Goal: Task Accomplishment & Management: Manage account settings

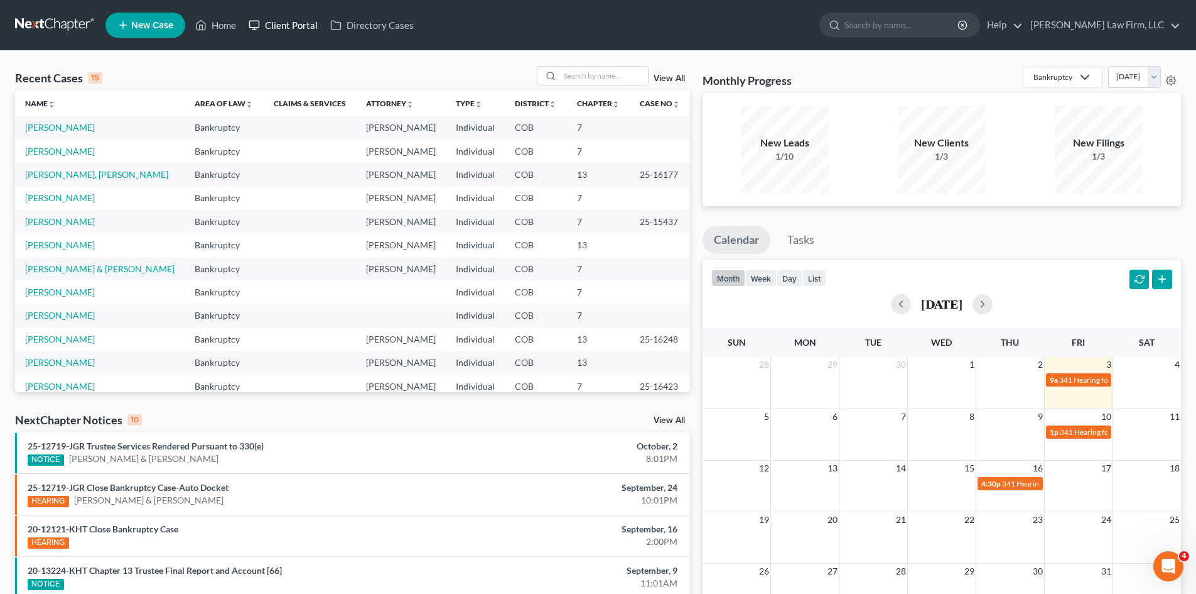
click at [301, 31] on link "Client Portal" at bounding box center [283, 25] width 82 height 23
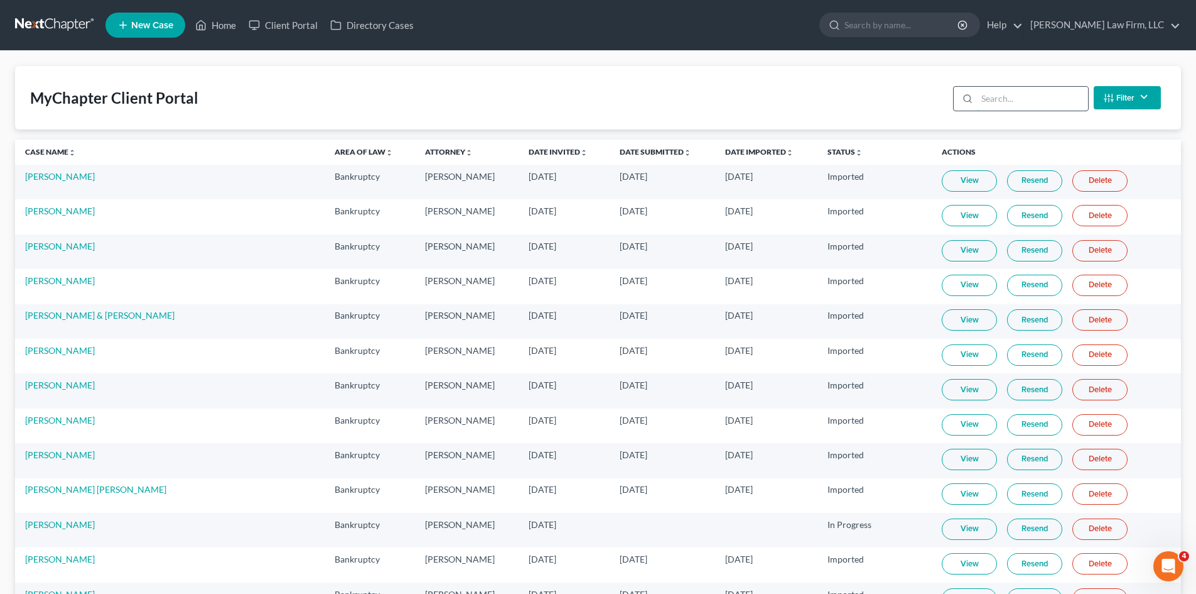
click at [1009, 106] on input "search" at bounding box center [1032, 99] width 111 height 24
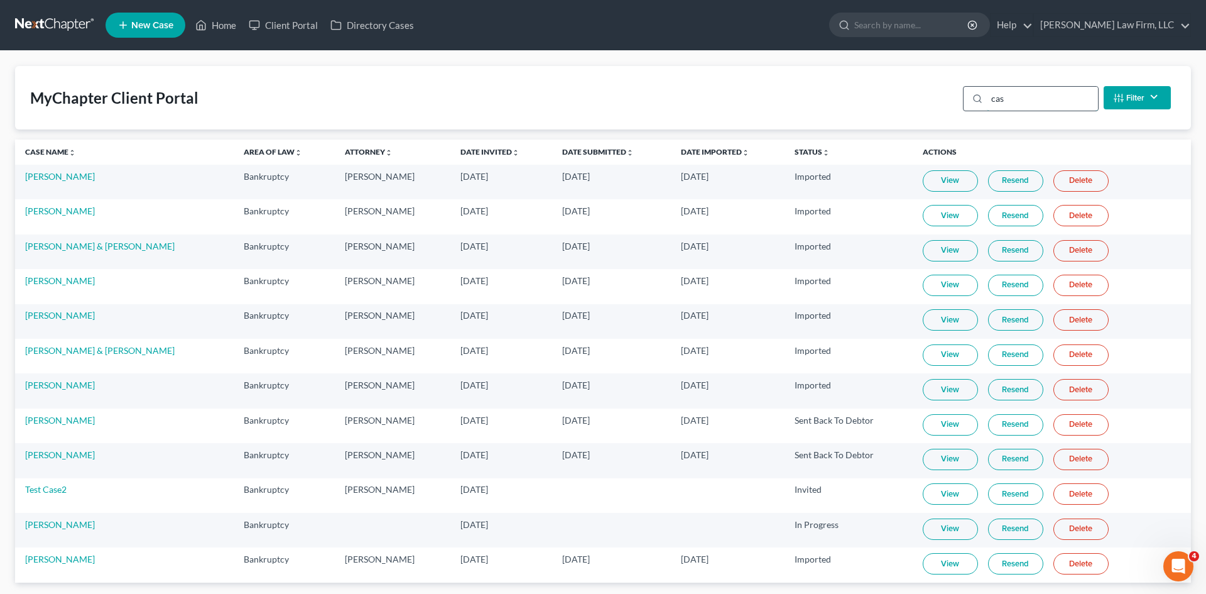
type input "case"
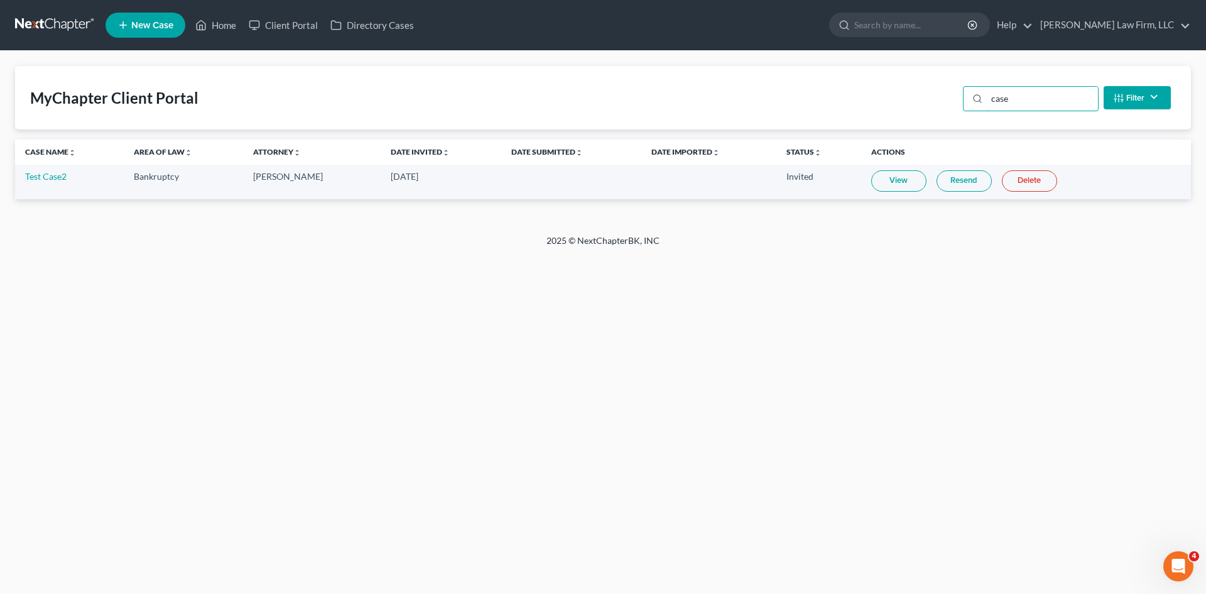
drag, startPoint x: 1022, startPoint y: 97, endPoint x: 916, endPoint y: 100, distance: 105.6
click at [917, 100] on div "MyChapter Client Portal case Filter Status Filter... Invited In Progress Ready …" at bounding box center [603, 97] width 1176 height 63
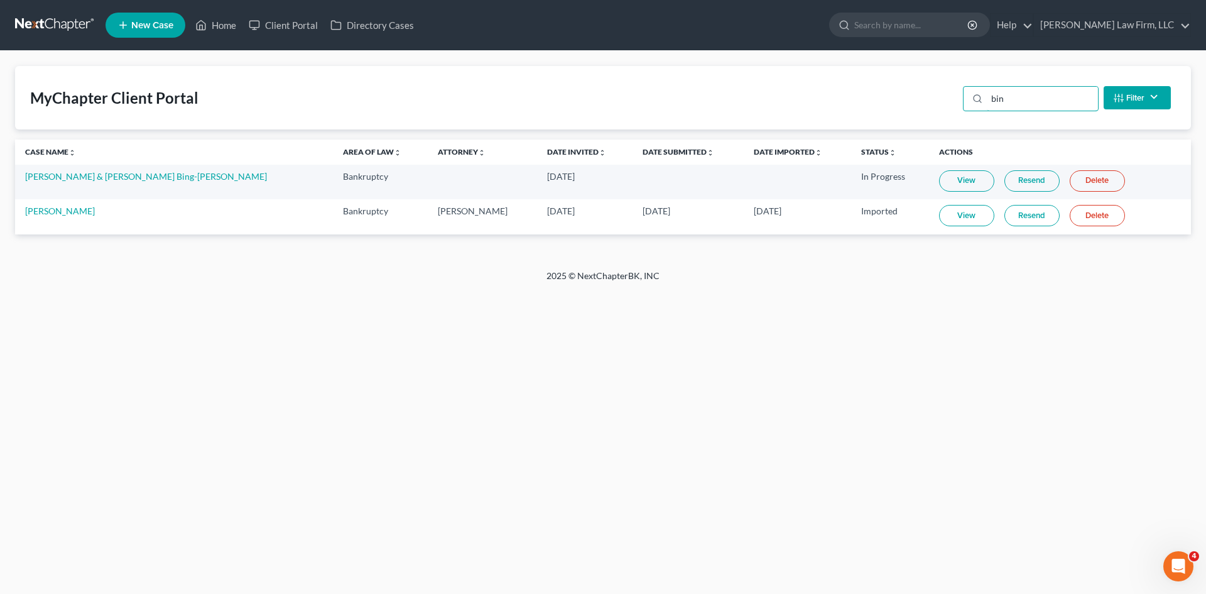
type input "bin"
click at [77, 211] on link "[PERSON_NAME]" at bounding box center [60, 210] width 70 height 11
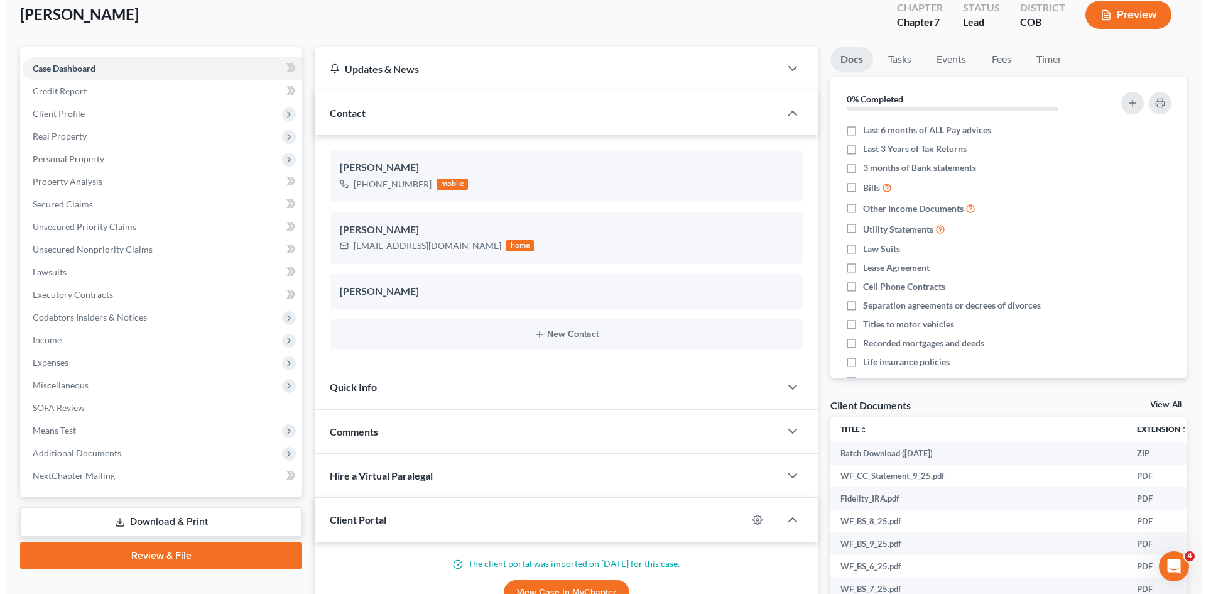
scroll to position [215, 0]
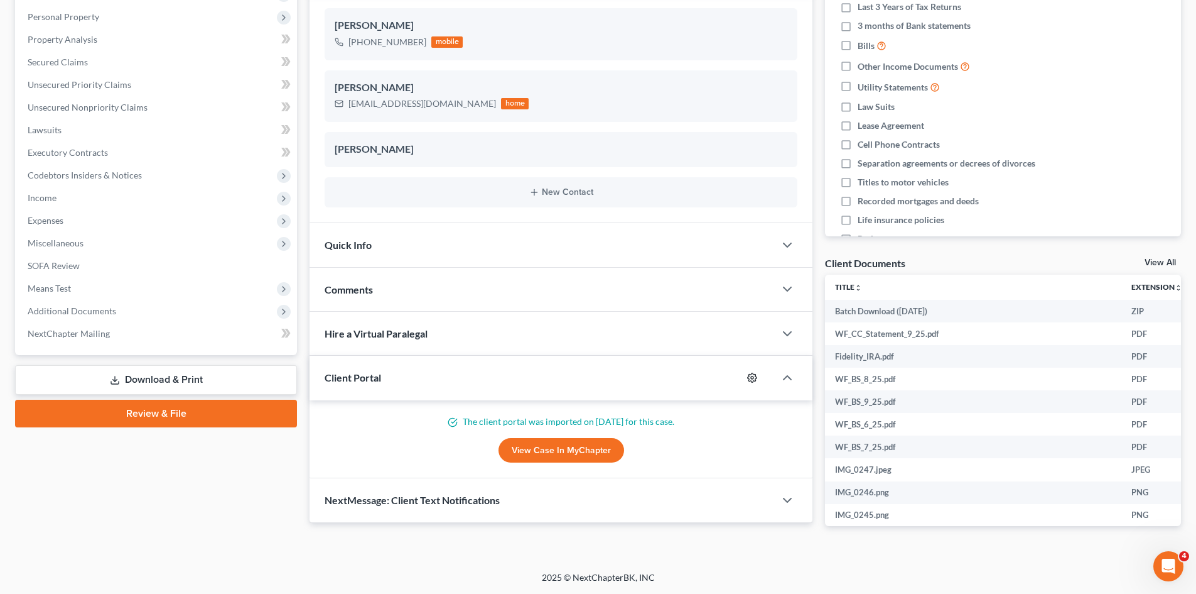
click at [751, 376] on icon "button" at bounding box center [752, 377] width 10 height 10
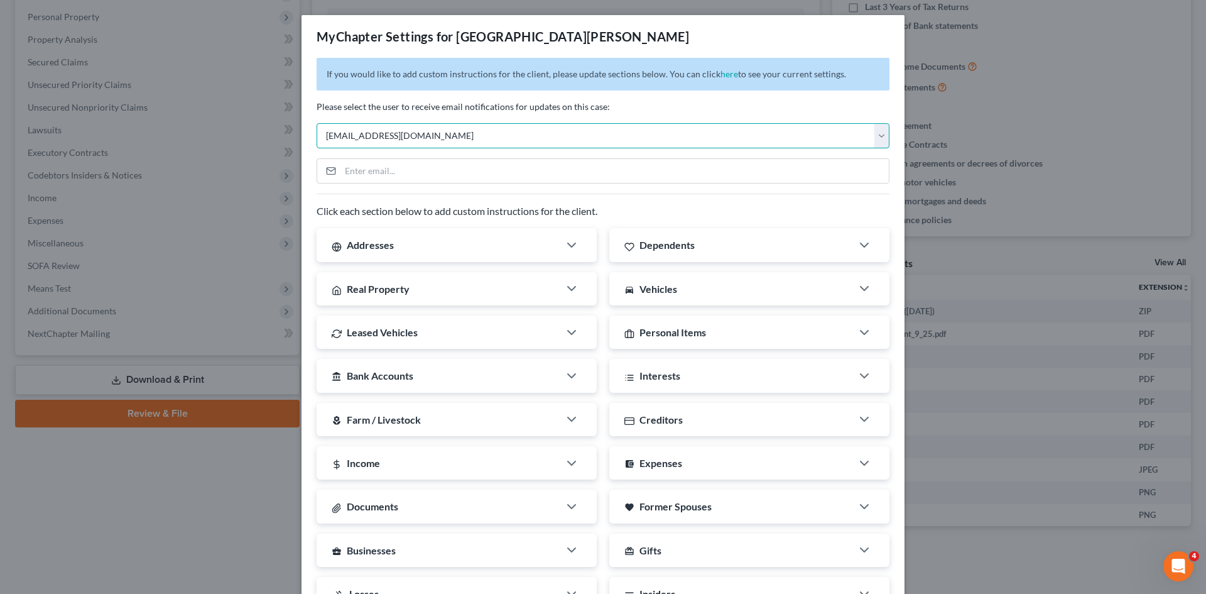
click at [409, 145] on select "Select [EMAIL_ADDRESS][DOMAIN_NAME] [EMAIL_ADDRESS][DOMAIN_NAME] [EMAIL_ADDRESS…" at bounding box center [603, 135] width 573 height 25
select select "2"
click at [317, 123] on select "Select [EMAIL_ADDRESS][DOMAIN_NAME] [EMAIL_ADDRESS][DOMAIN_NAME] [EMAIL_ADDRESS…" at bounding box center [603, 135] width 573 height 25
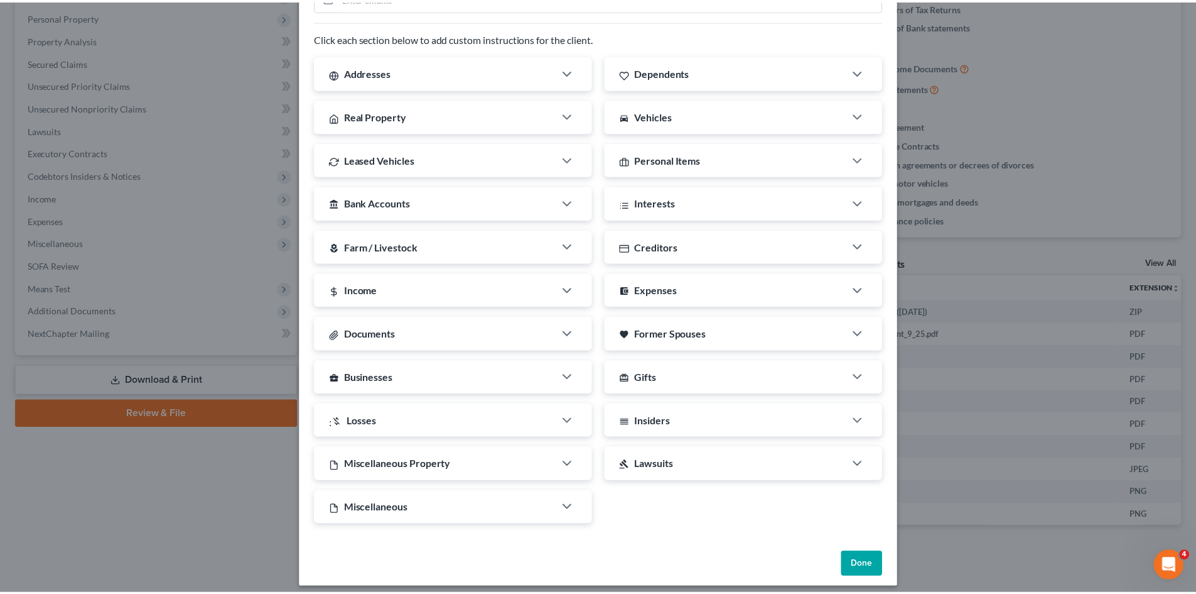
scroll to position [182, 0]
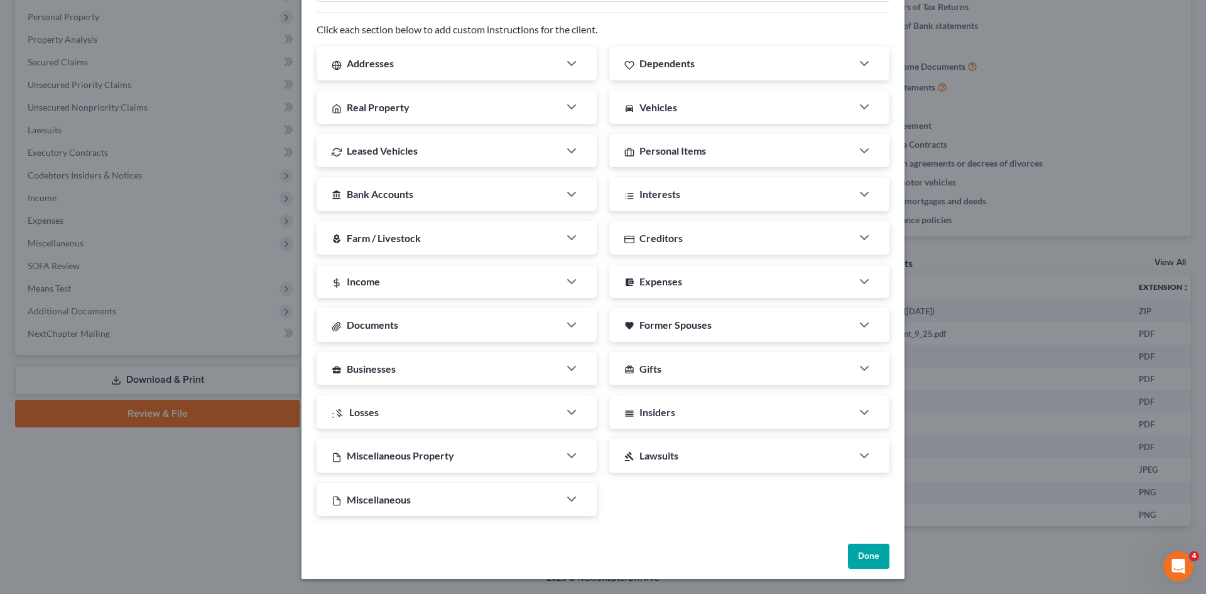
click at [874, 560] on button "Done" at bounding box center [868, 555] width 41 height 25
